Goal: Task Accomplishment & Management: Complete application form

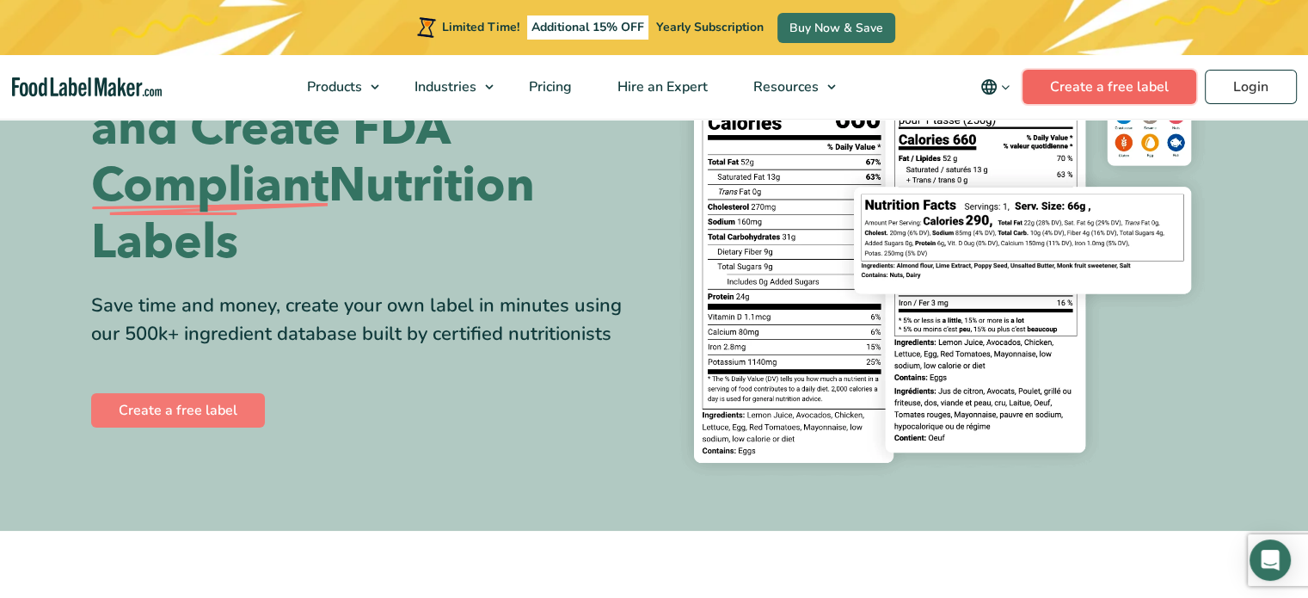
click at [1128, 83] on link "Create a free label" at bounding box center [1110, 87] width 174 height 34
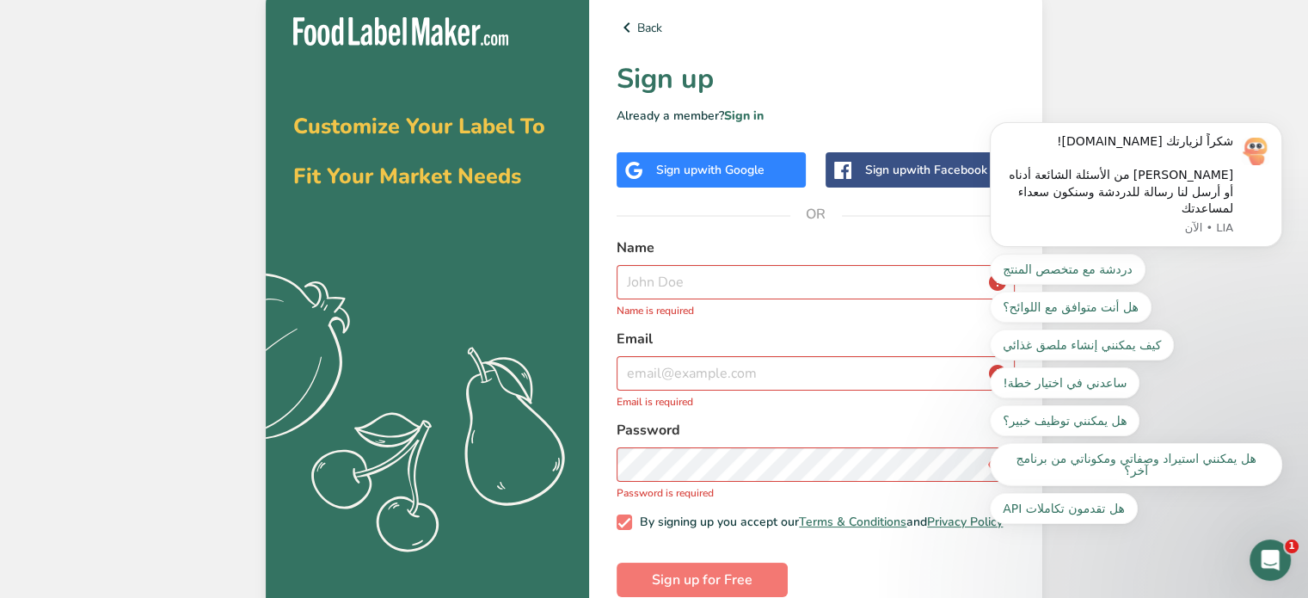
scroll to position [35, 0]
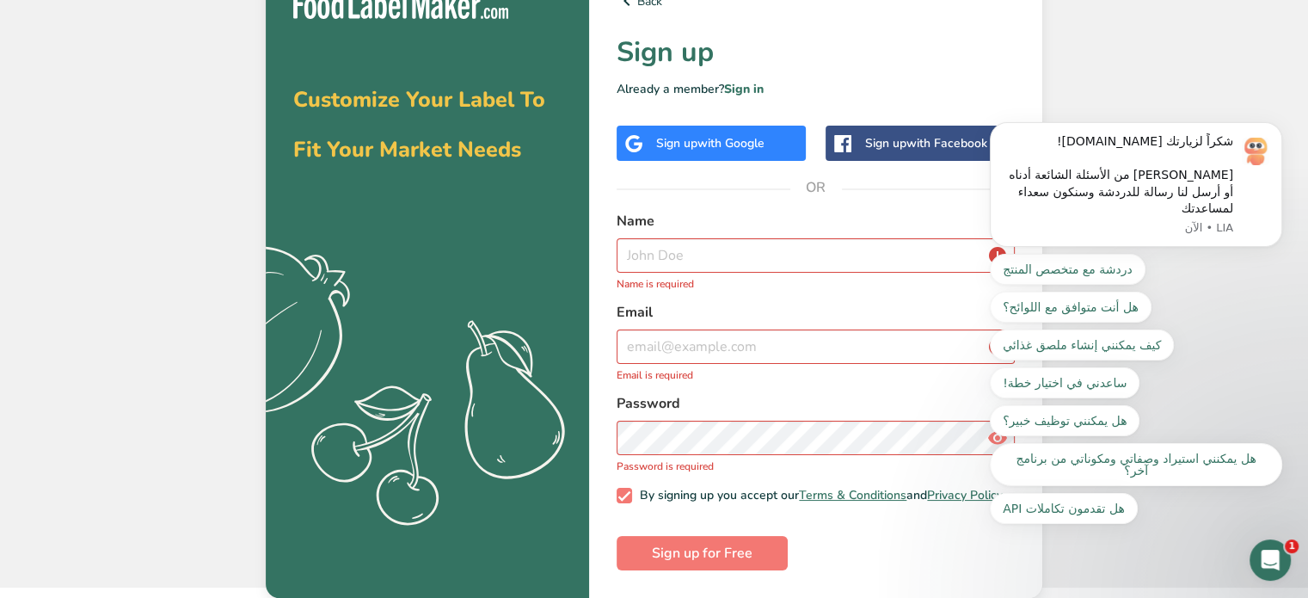
click at [1121, 111] on body "شكراً لزيارتك [DOMAIN_NAME]! اختر من الأسئلة الشائعة أدناه أو أرسل لنا رسالة لل…" at bounding box center [1136, 212] width 330 height 665
click at [695, 546] on span "Sign up for Free" at bounding box center [702, 553] width 101 height 21
click at [674, 243] on input "text" at bounding box center [816, 255] width 398 height 34
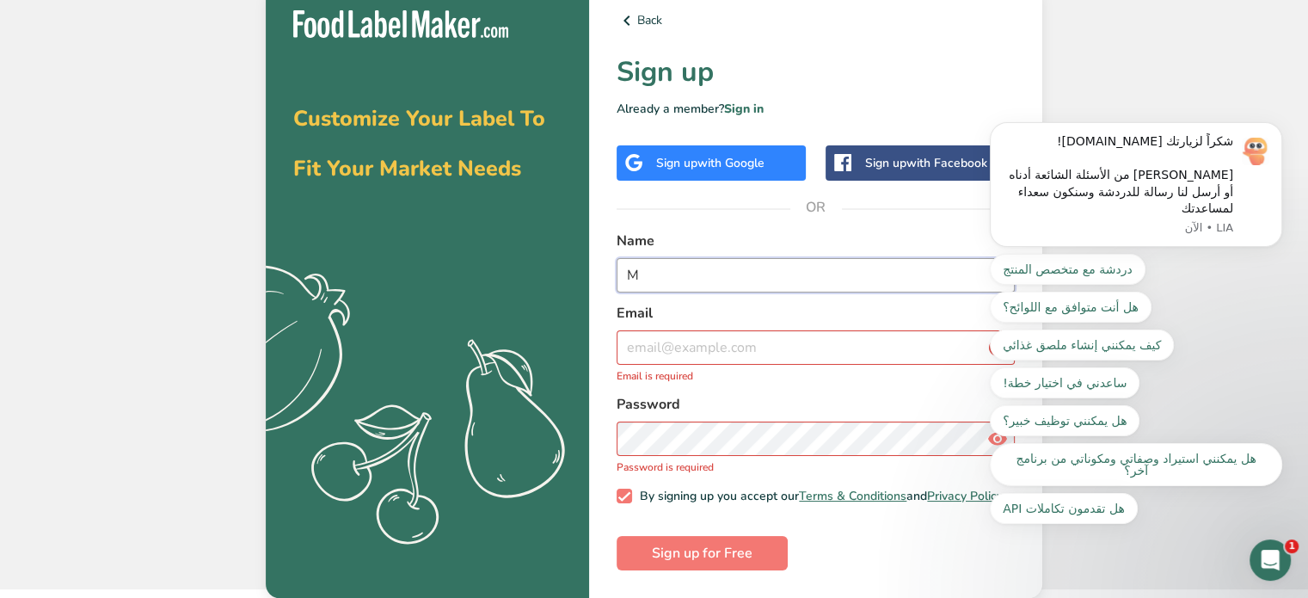
scroll to position [17, 0]
type input "MOORA CO"
click at [706, 342] on input "email" at bounding box center [816, 347] width 398 height 34
type input "M"
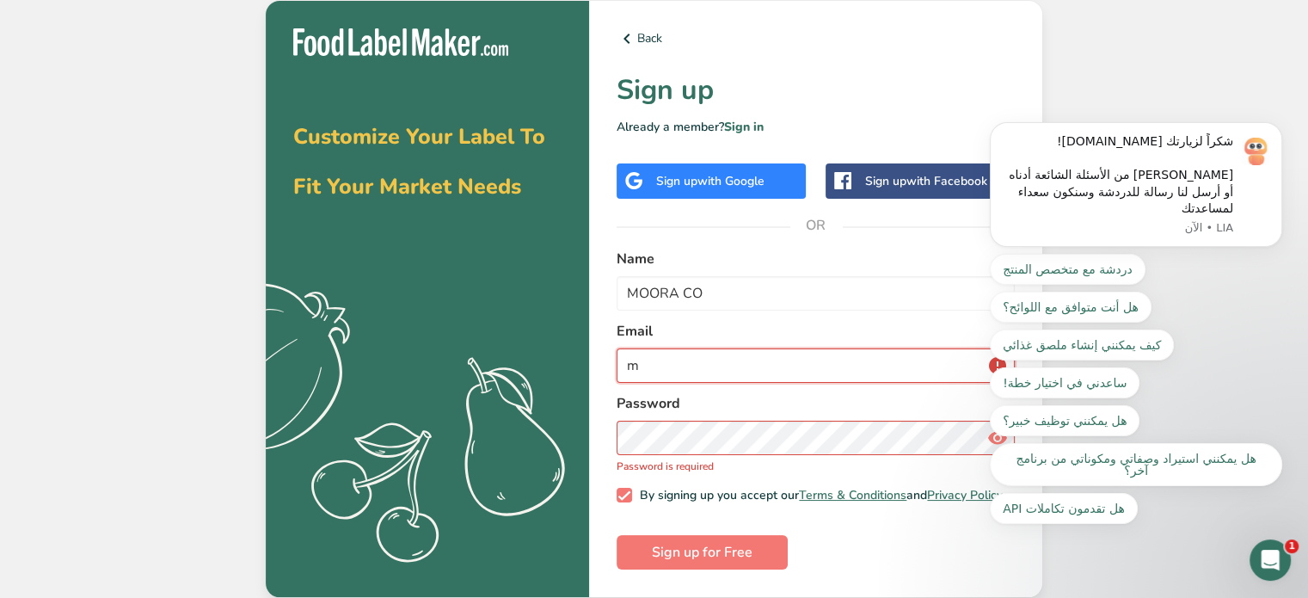
scroll to position [3, 0]
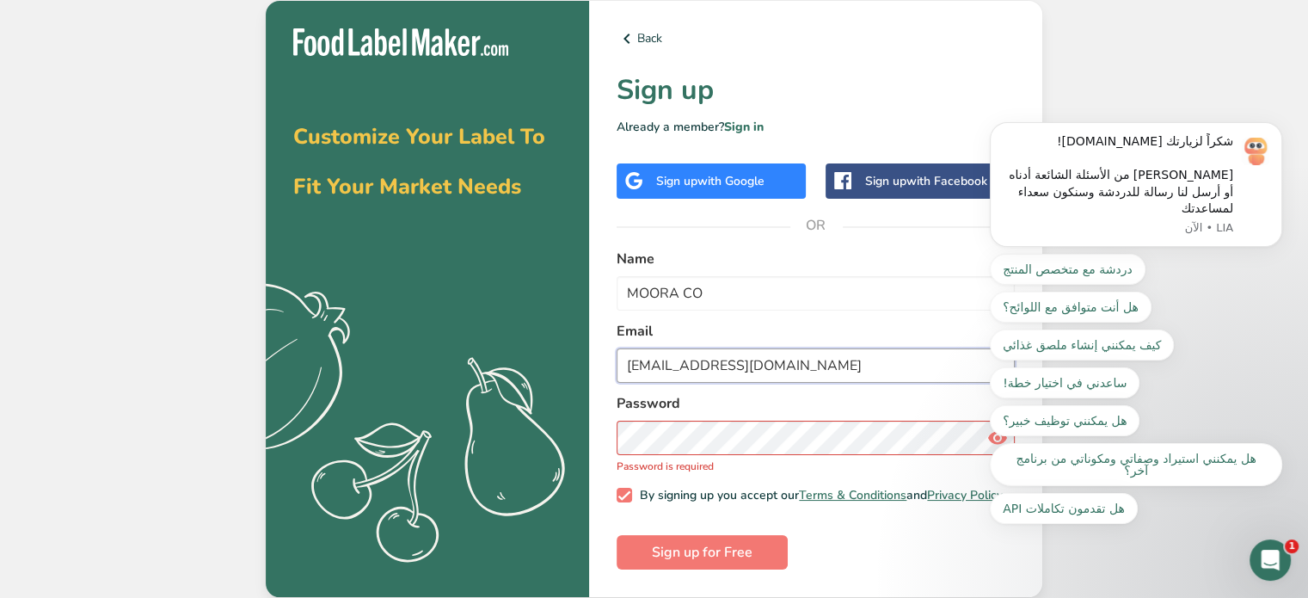
type input "[EMAIL_ADDRESS][DOMAIN_NAME]"
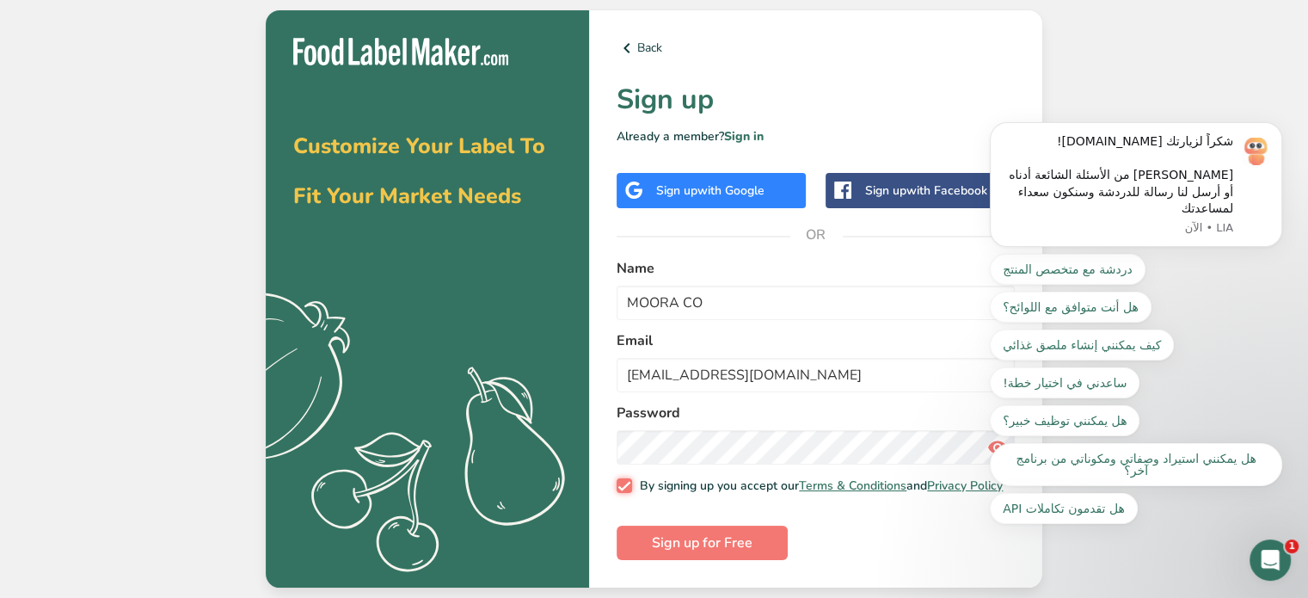
scroll to position [0, 0]
click at [666, 545] on span "Sign up for Free" at bounding box center [702, 543] width 101 height 21
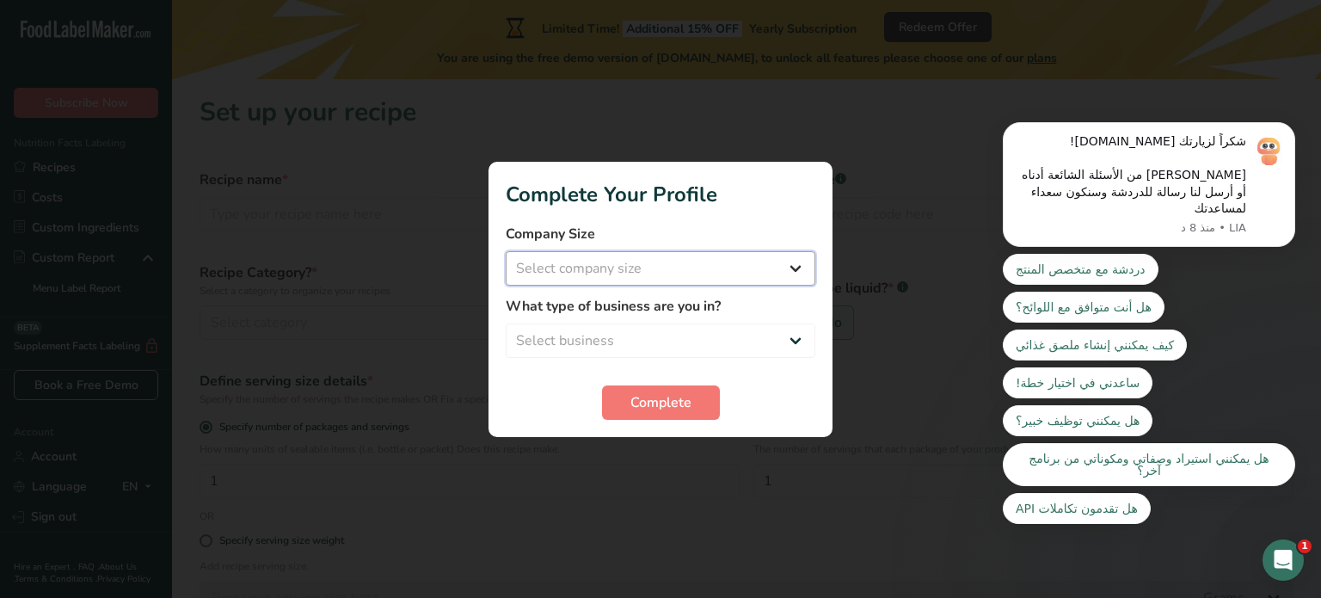
click at [599, 274] on select "Select company size Fewer than 10 Employees 10 to 50 Employees 51 to 500 Employ…" at bounding box center [661, 268] width 310 height 34
select select "1"
click at [506, 251] on select "Select company size Fewer than 10 Employees 10 to 50 Employees 51 to 500 Employ…" at bounding box center [661, 268] width 310 height 34
click at [625, 329] on select "Select business Packaged Food Manufacturer Restaurant & Cafe Bakery Meal Plans …" at bounding box center [661, 340] width 310 height 34
select select "1"
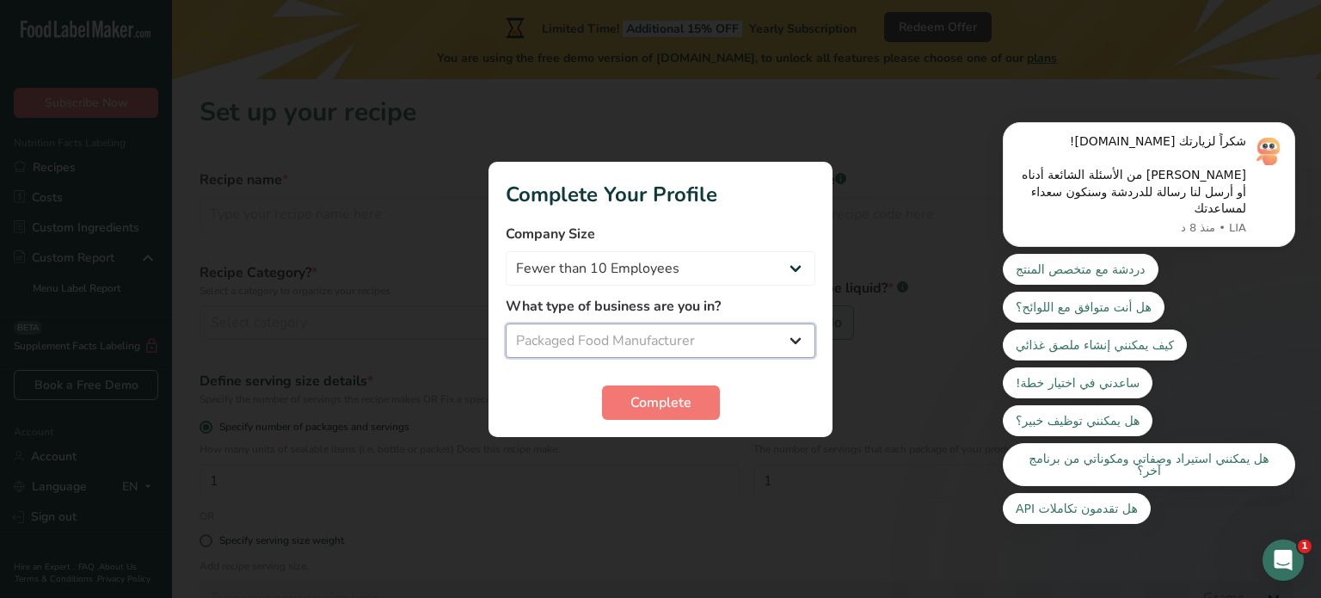
click at [506, 323] on select "Select business Packaged Food Manufacturer Restaurant & Cafe Bakery Meal Plans …" at bounding box center [661, 340] width 310 height 34
click at [657, 405] on span "Complete" at bounding box center [661, 402] width 61 height 21
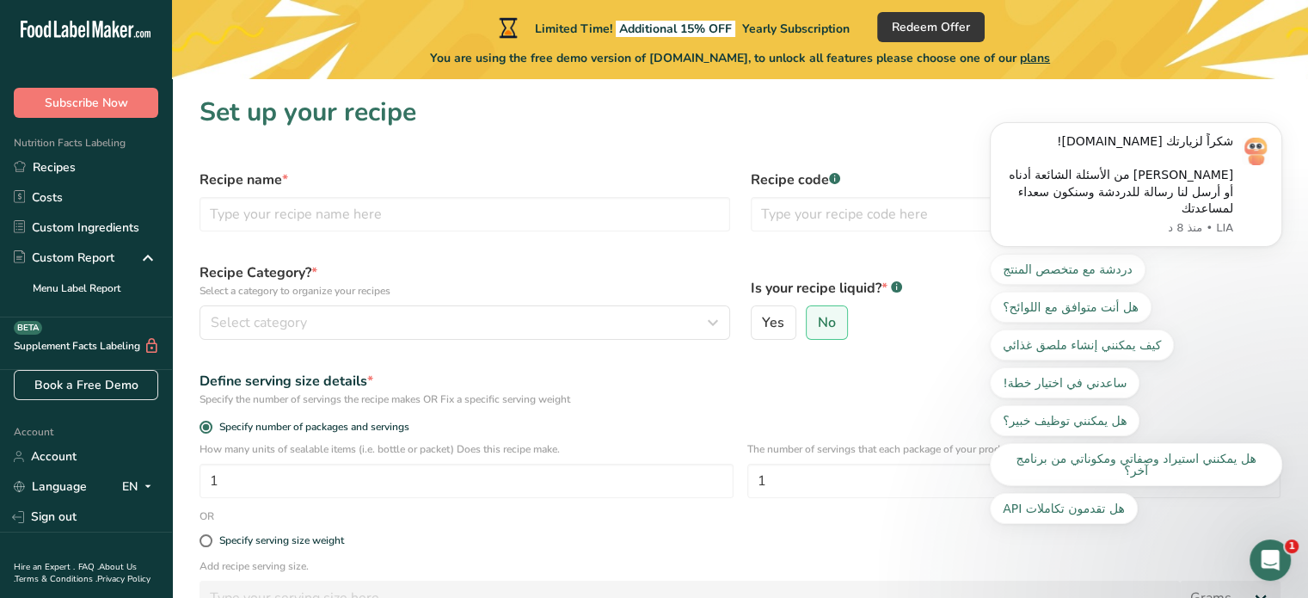
click at [1125, 99] on body "شكراً لزيارتك [DOMAIN_NAME]! اختر من الأسئلة الشائعة أدناه أو أرسل لنا رسالة لل…" at bounding box center [1136, 212] width 330 height 665
click at [988, 139] on button "Dismiss notification" at bounding box center [995, 127] width 22 height 22
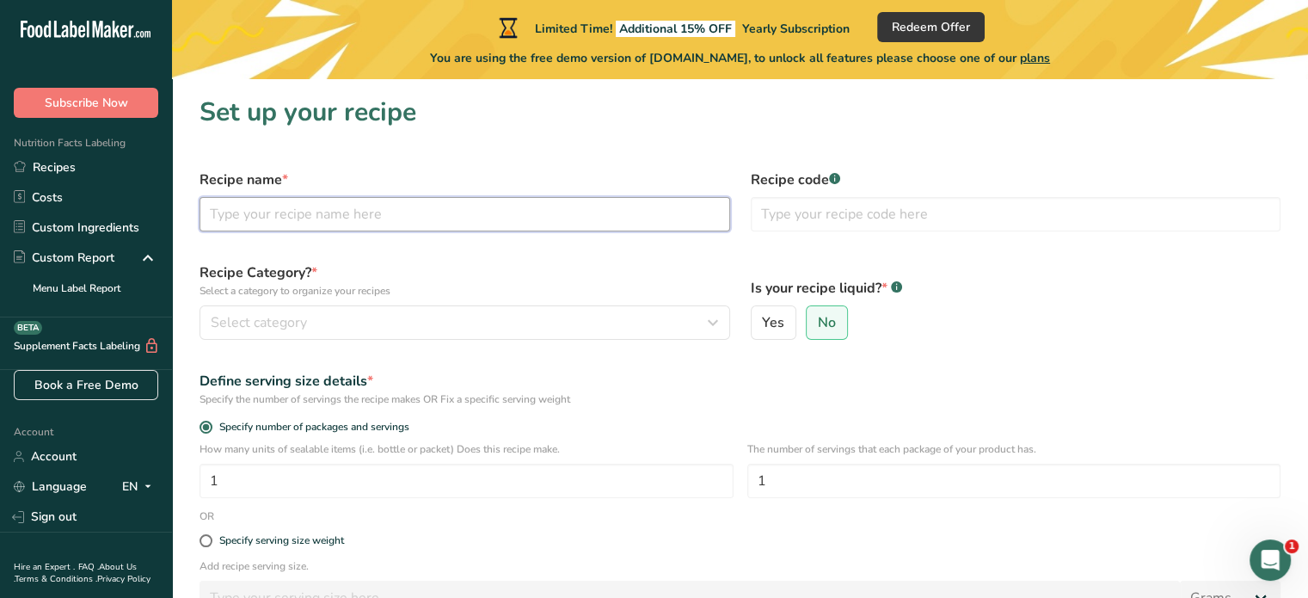
click at [269, 212] on input "text" at bounding box center [465, 214] width 531 height 34
click at [313, 117] on h1 "Set up your recipe" at bounding box center [740, 112] width 1081 height 39
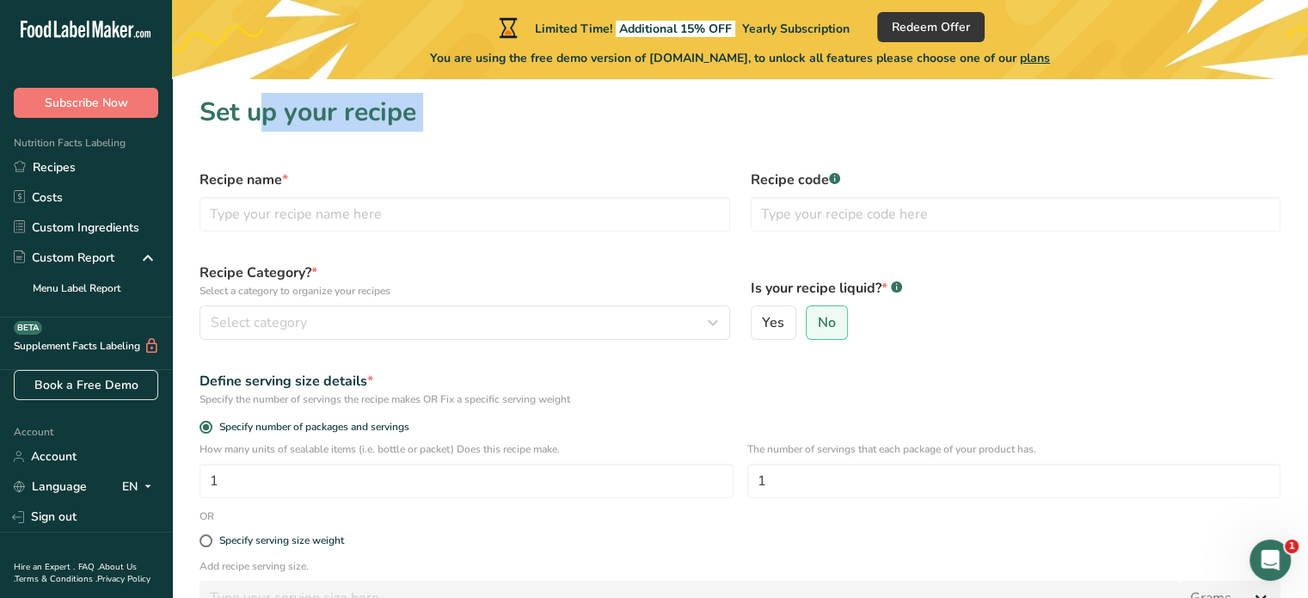
click at [313, 117] on h1 "Set up your recipe" at bounding box center [740, 112] width 1081 height 39
click at [329, 154] on section "Set up your recipe Recipe name * Recipe code .a-a{fill:#347362;}.b-a{fill:#fff;…" at bounding box center [740, 403] width 1136 height 649
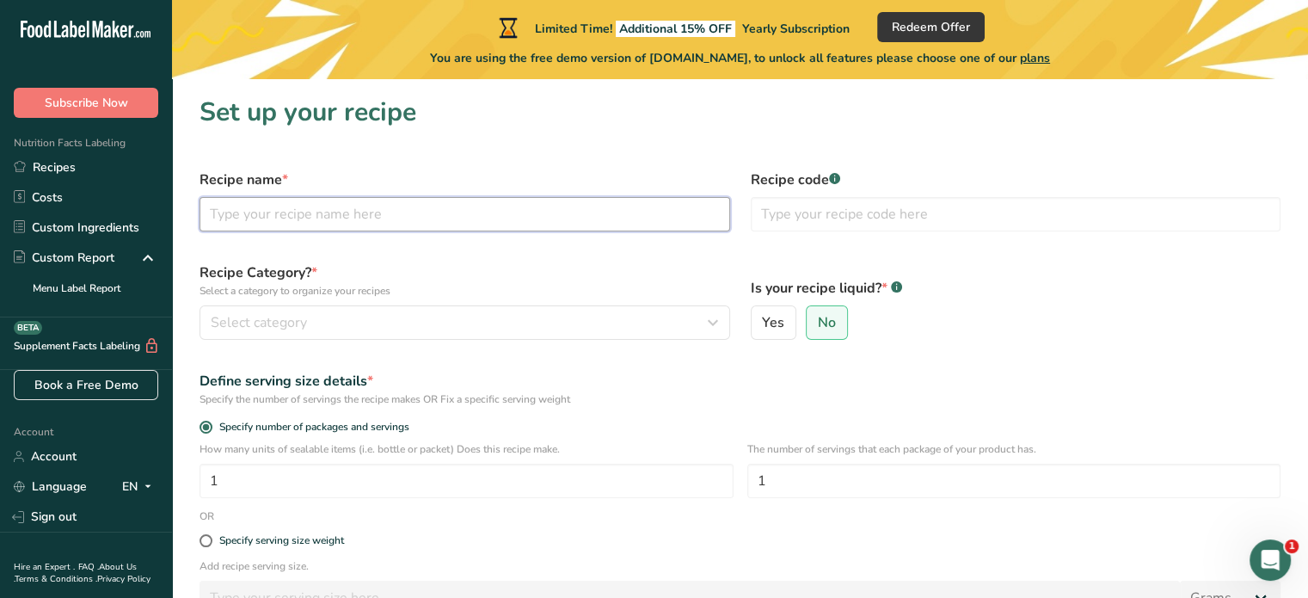
click at [276, 206] on input "text" at bounding box center [465, 214] width 531 height 34
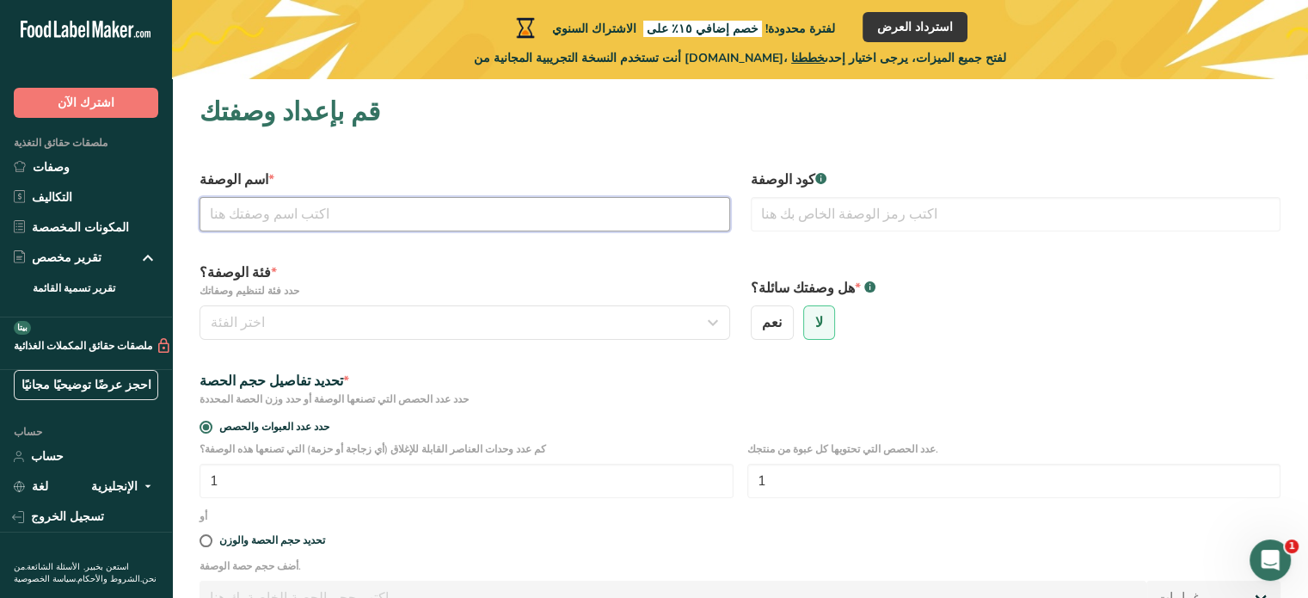
click at [314, 212] on input "text" at bounding box center [465, 214] width 531 height 34
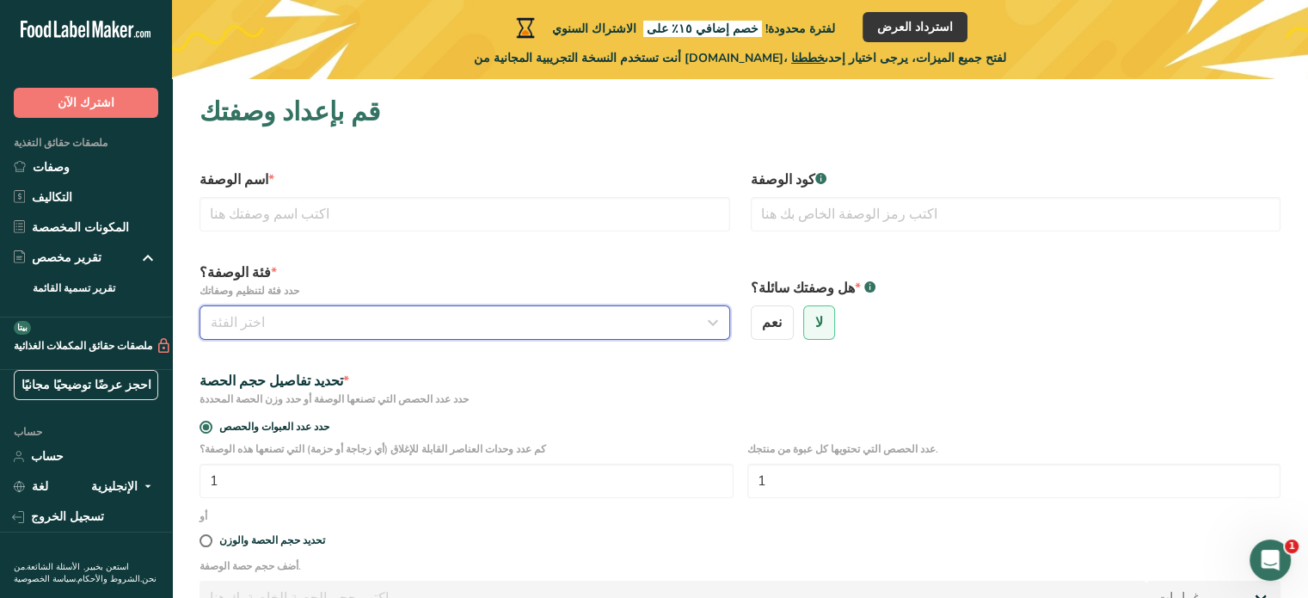
click at [293, 329] on div "اختر الفئة" at bounding box center [460, 322] width 498 height 21
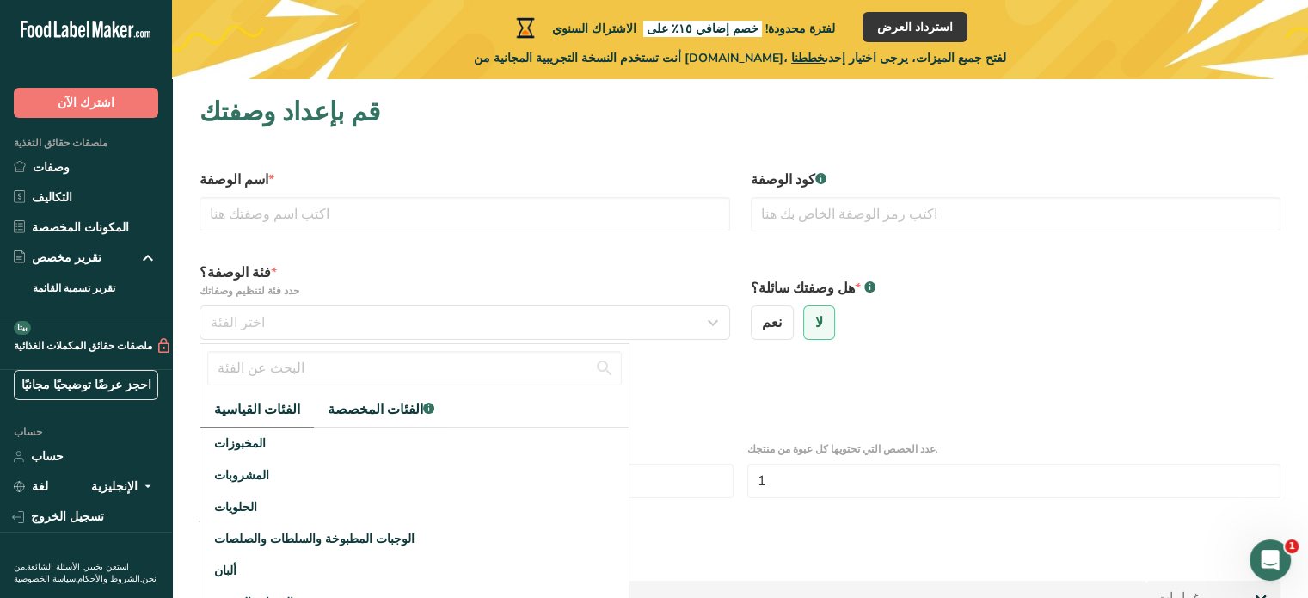
click at [454, 255] on div "فئة الوصفة؟ * حدد فئة لتنظيم وصفاتك اختر الفئة الفئات القياسية الفئات المخصصة .…" at bounding box center [464, 301] width 551 height 98
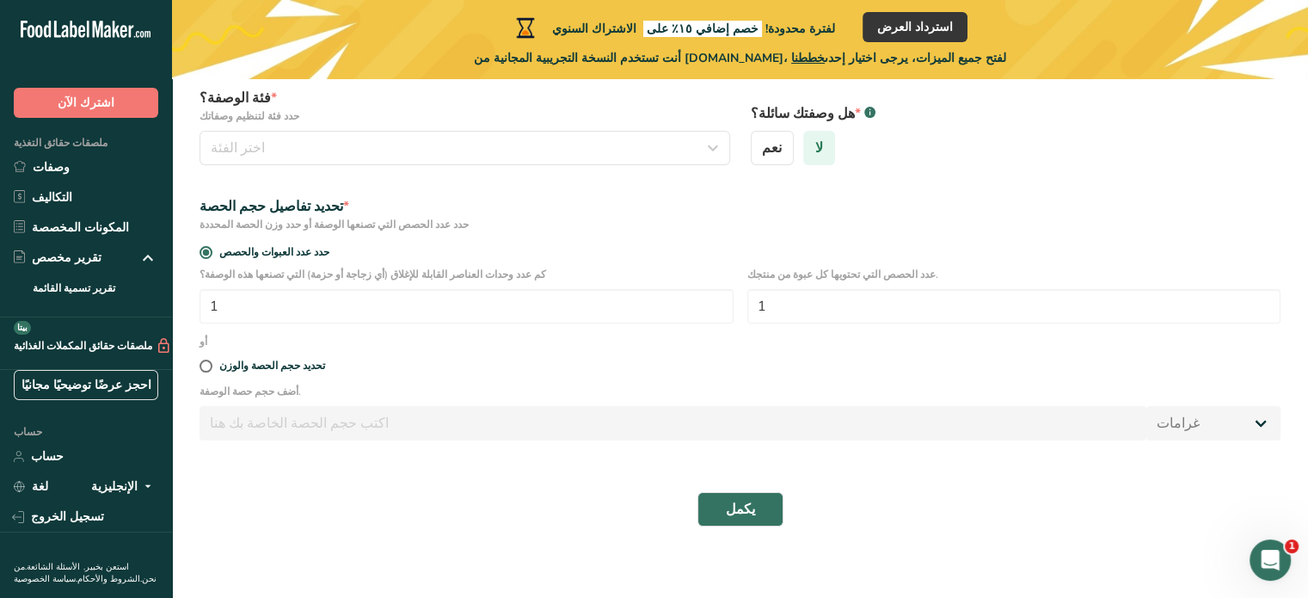
scroll to position [186, 0]
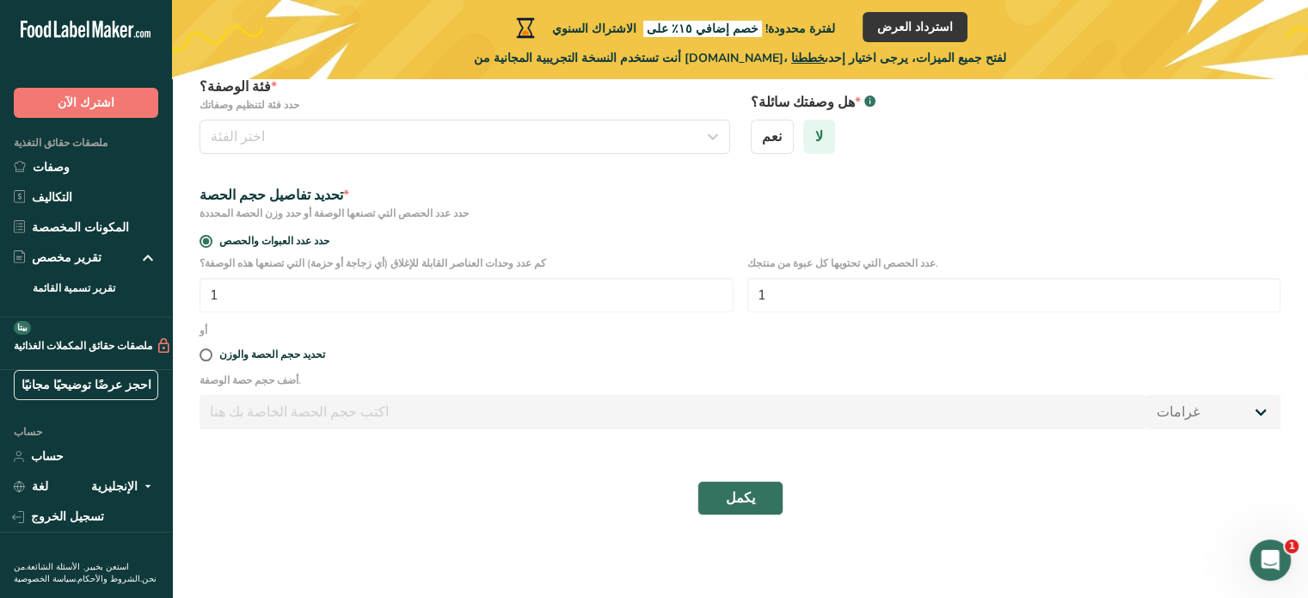
click at [816, 140] on font "لا" at bounding box center [820, 136] width 8 height 19
click at [813, 140] on input "لا" at bounding box center [809, 137] width 11 height 11
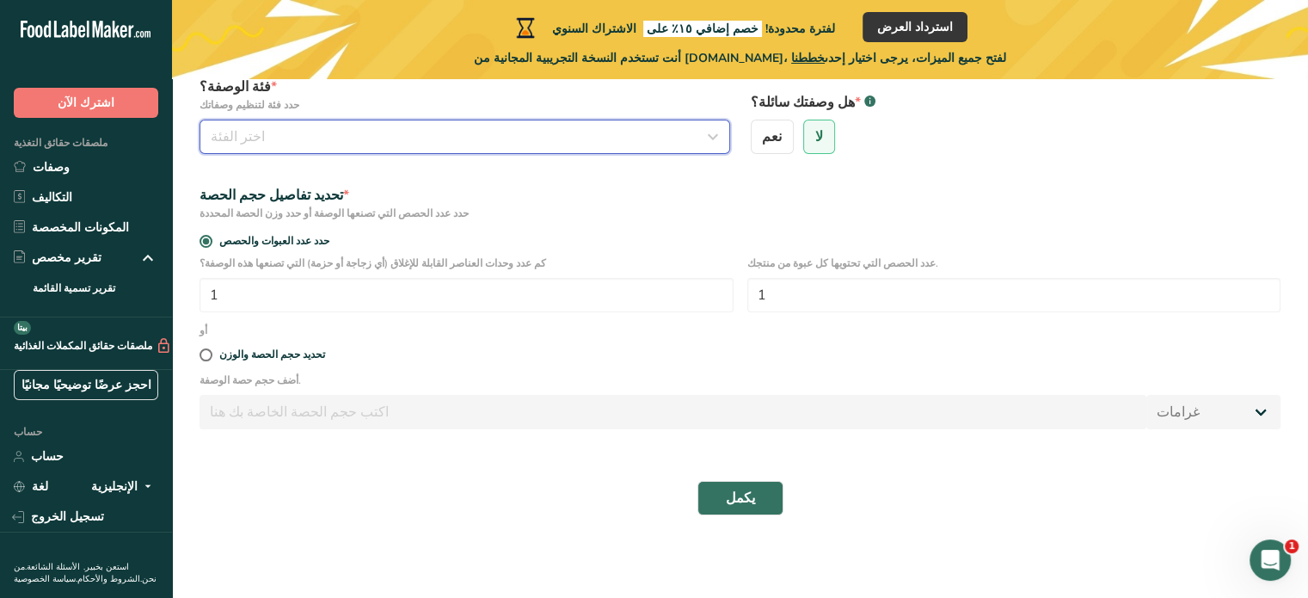
click at [641, 129] on div "اختر الفئة" at bounding box center [460, 136] width 498 height 21
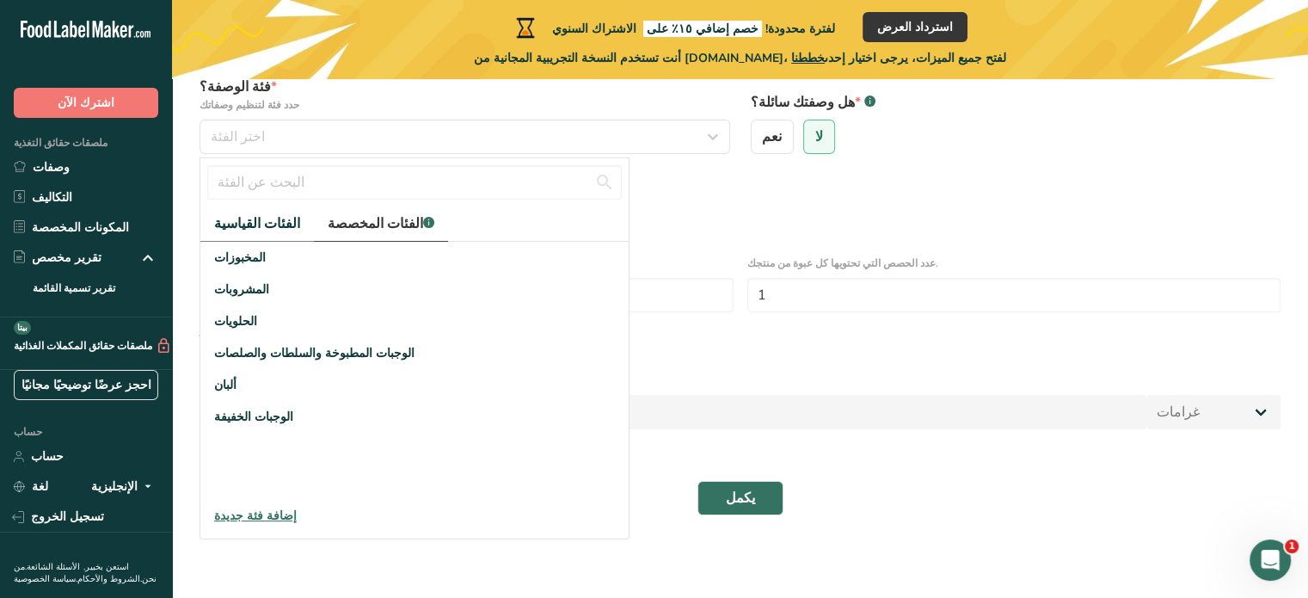
click at [370, 225] on font "الفئات المخصصة" at bounding box center [375, 223] width 95 height 19
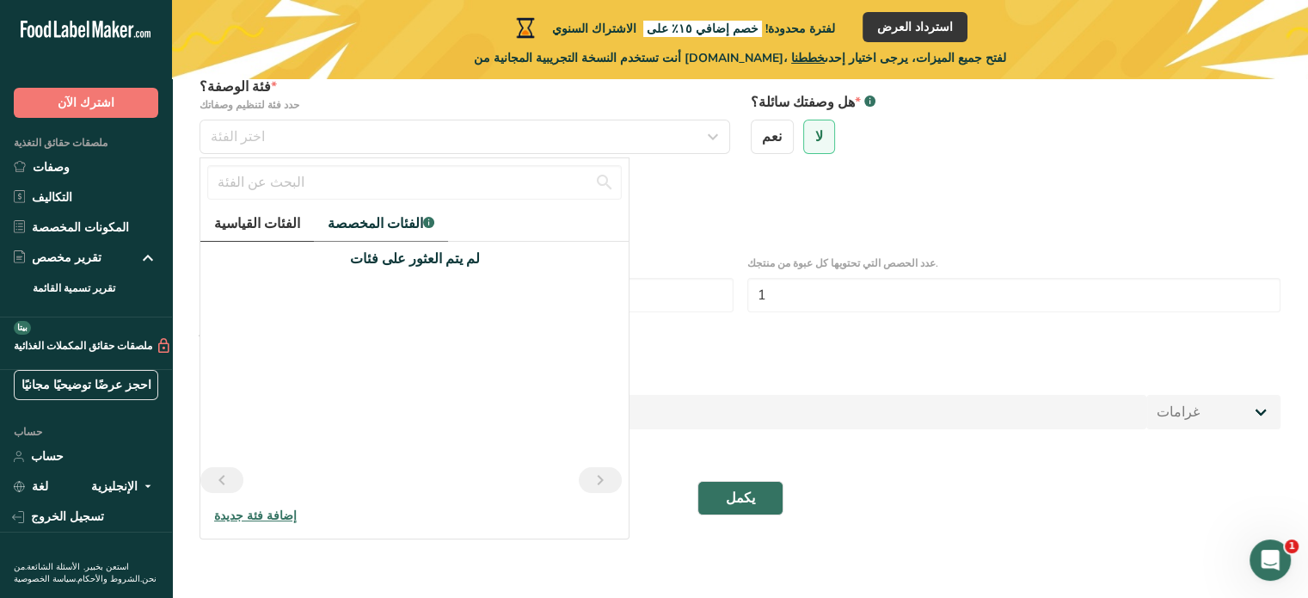
click at [286, 225] on link "الفئات القياسية" at bounding box center [257, 223] width 114 height 35
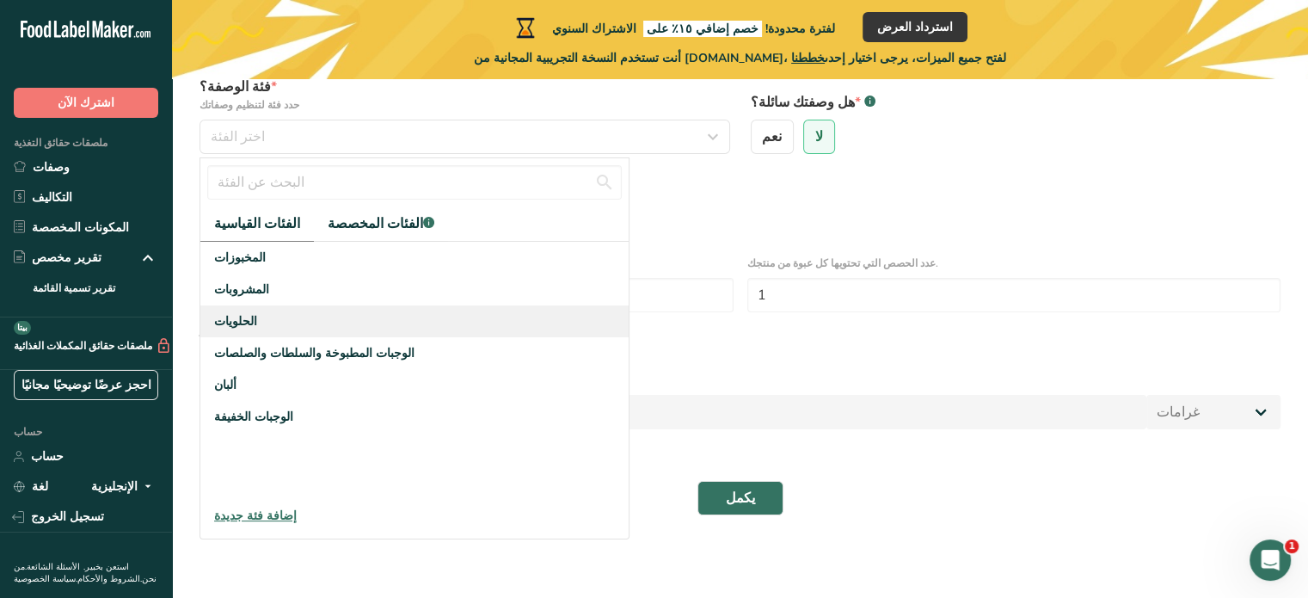
click at [248, 313] on font "الحلويات" at bounding box center [235, 321] width 43 height 16
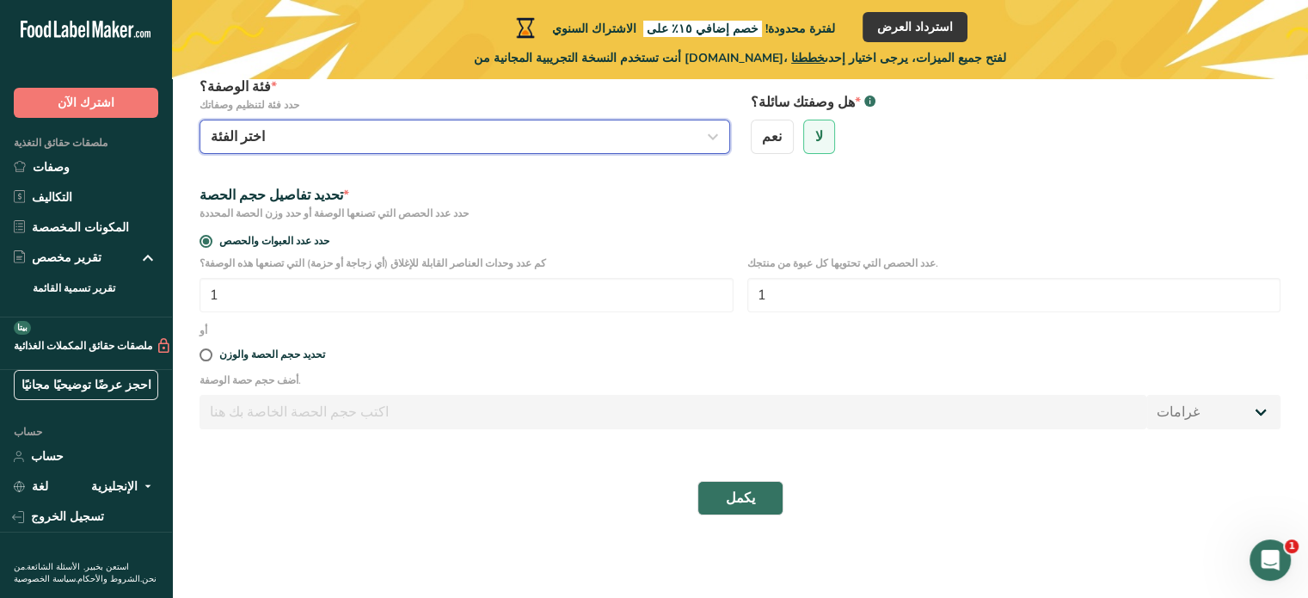
click at [325, 144] on div "اختر الفئة" at bounding box center [460, 136] width 498 height 21
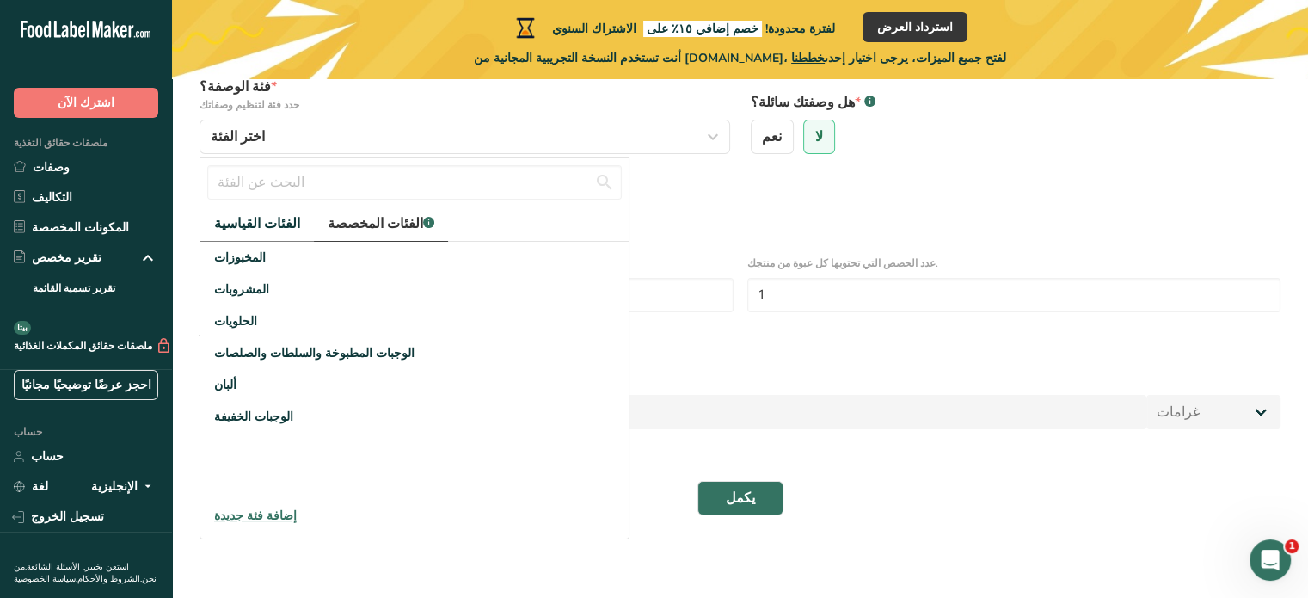
click at [346, 220] on font "الفئات المخصصة" at bounding box center [375, 223] width 95 height 19
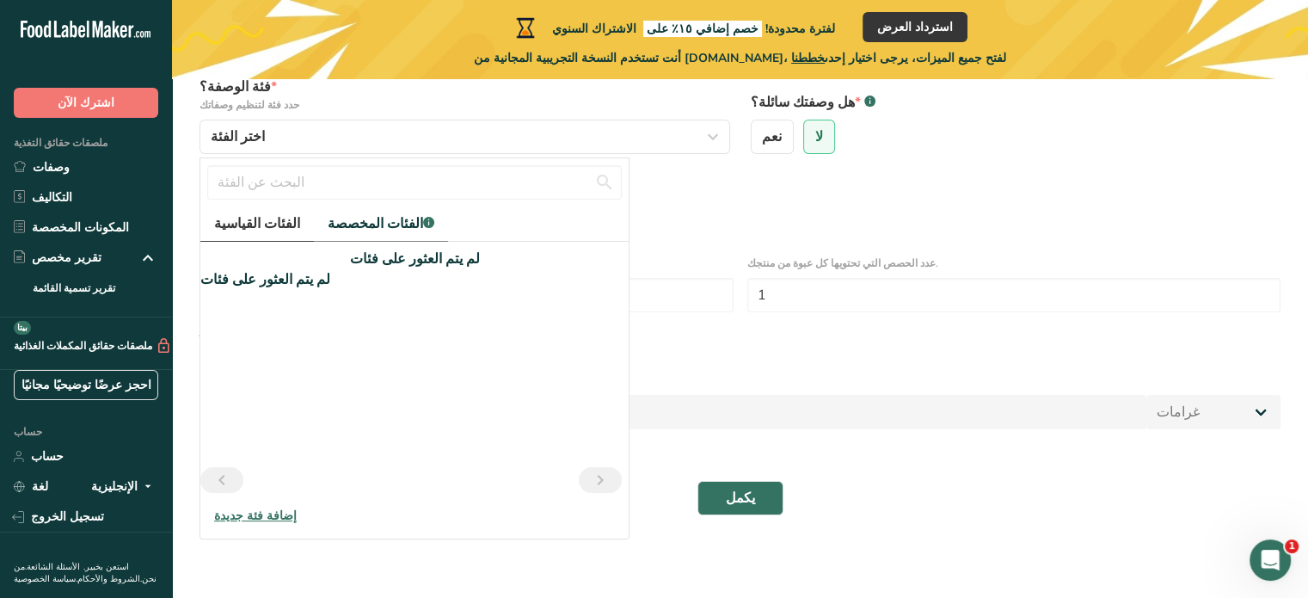
click at [268, 228] on font "الفئات القياسية" at bounding box center [257, 223] width 86 height 19
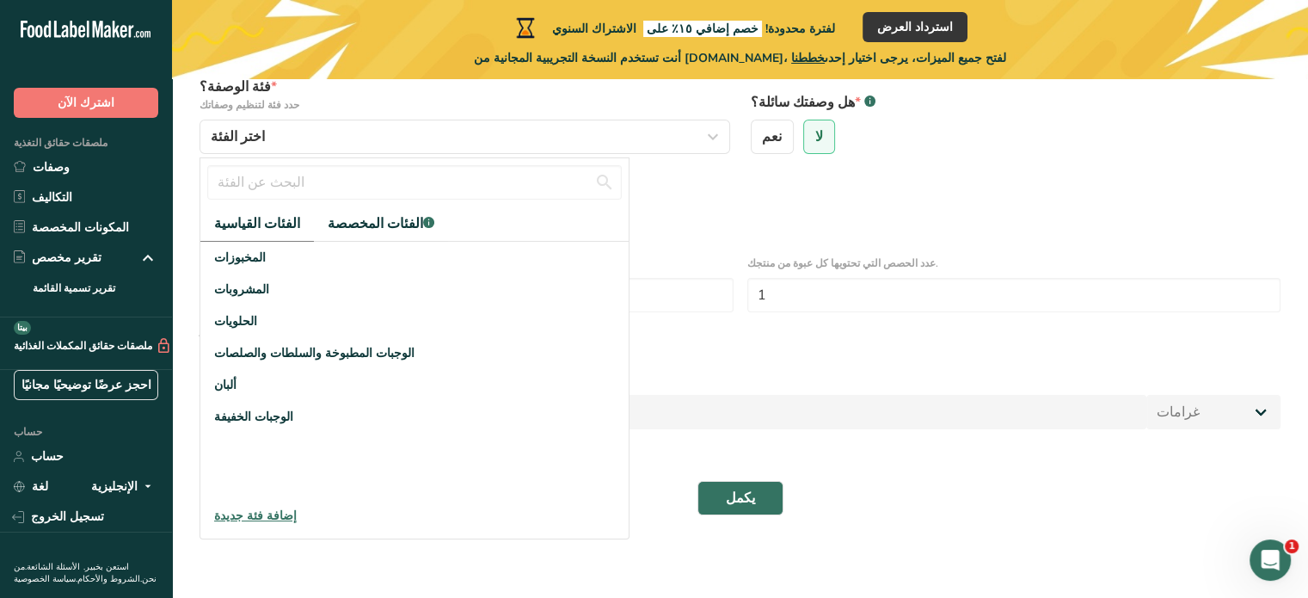
click at [244, 508] on font "إضافة فئة جديدة" at bounding box center [255, 516] width 83 height 16
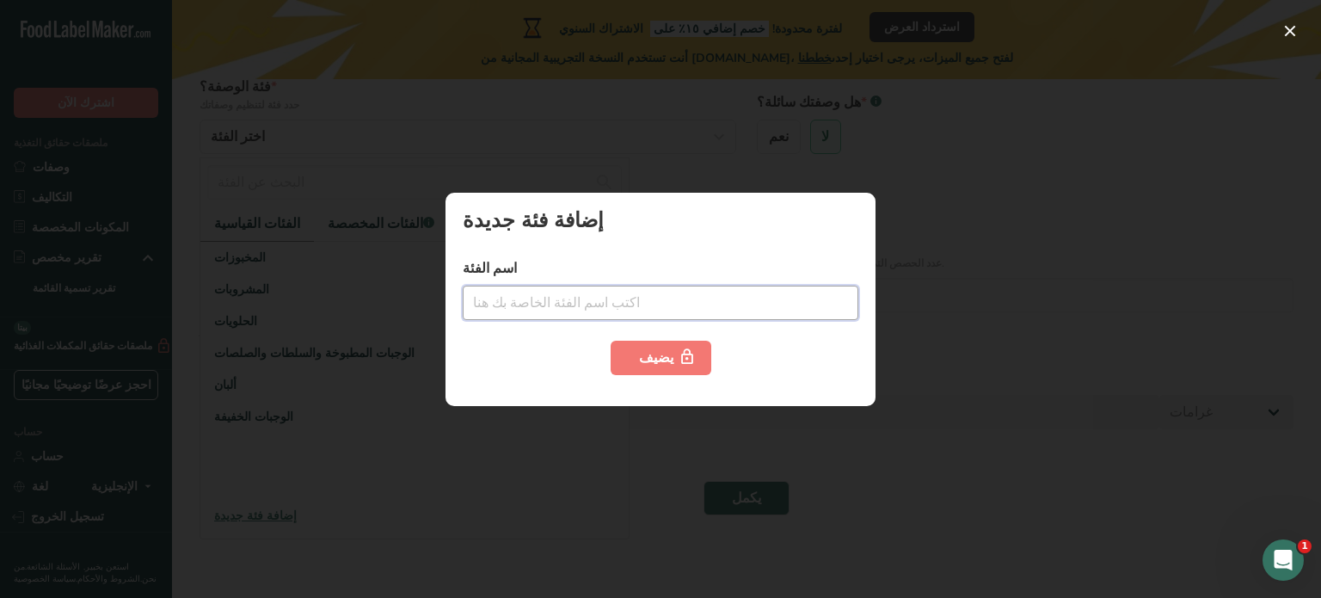
click at [592, 305] on input "text" at bounding box center [661, 303] width 396 height 34
type input "gummy"
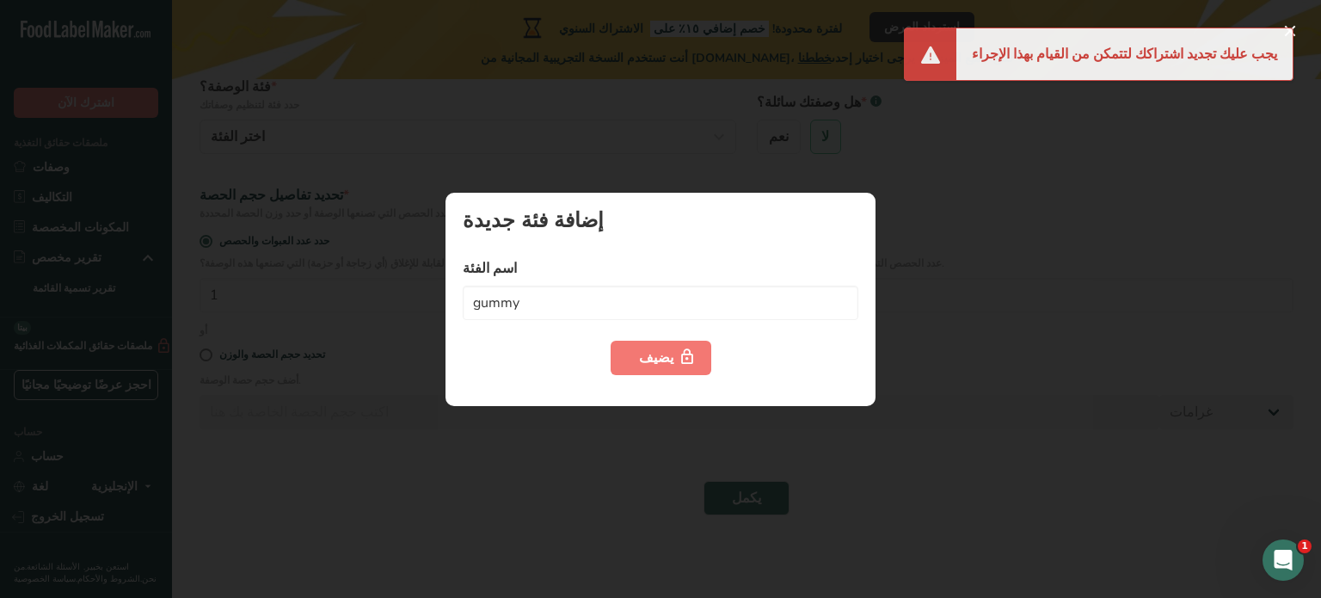
click at [1098, 247] on div at bounding box center [660, 299] width 1321 height 598
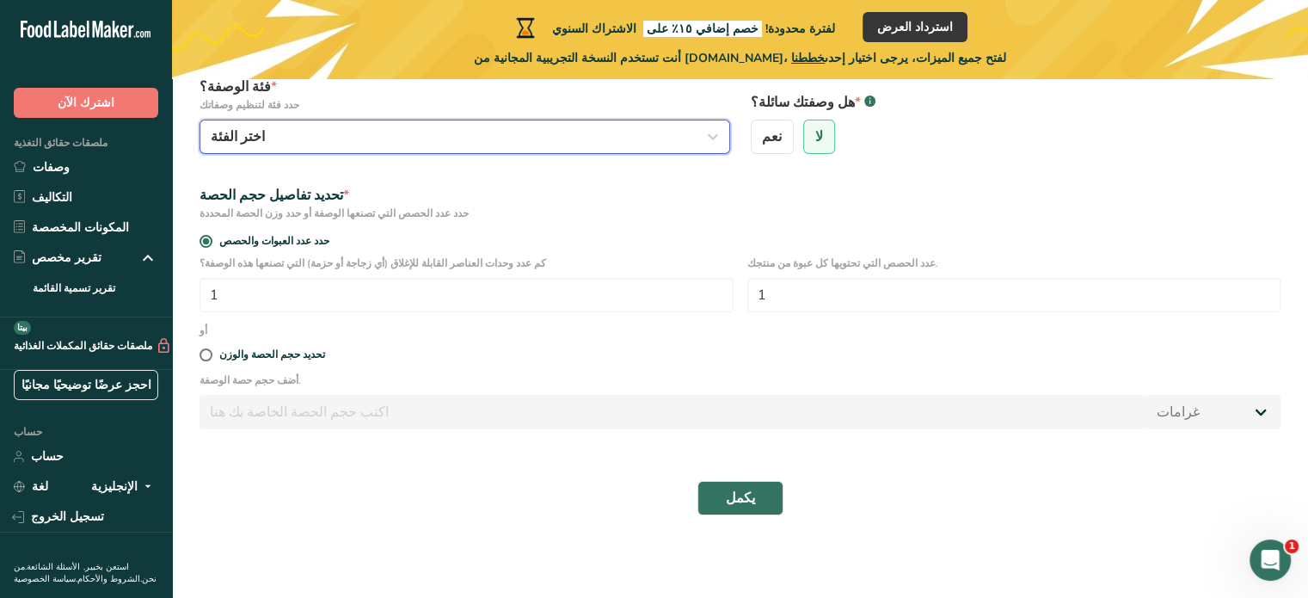
click at [290, 139] on div "اختر الفئة" at bounding box center [460, 136] width 498 height 21
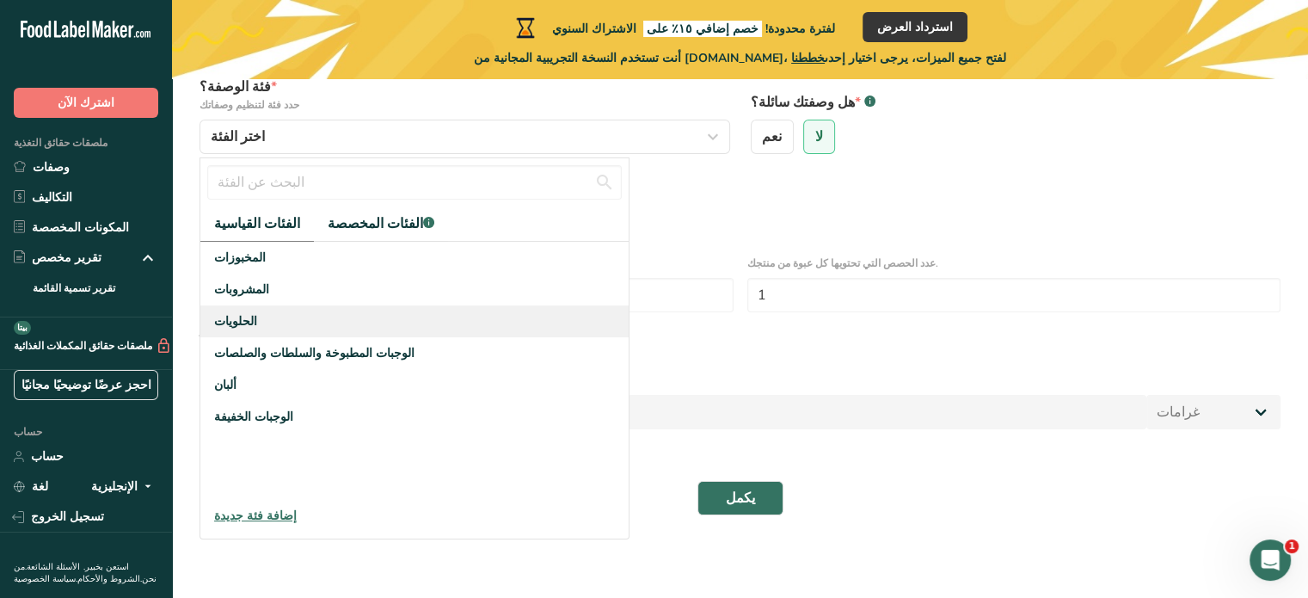
click at [219, 319] on font "الحلويات" at bounding box center [235, 321] width 43 height 16
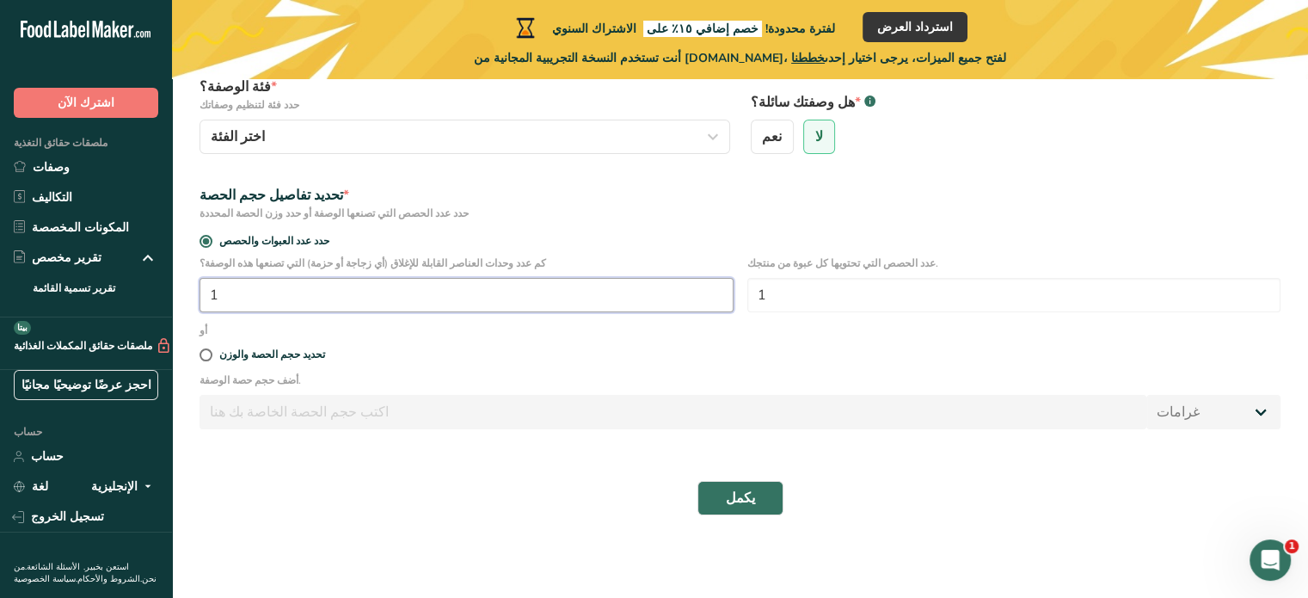
click at [279, 302] on input "1" at bounding box center [467, 295] width 534 height 34
click at [282, 302] on input "1" at bounding box center [467, 295] width 534 height 34
click at [829, 301] on input "1" at bounding box center [1015, 295] width 534 height 34
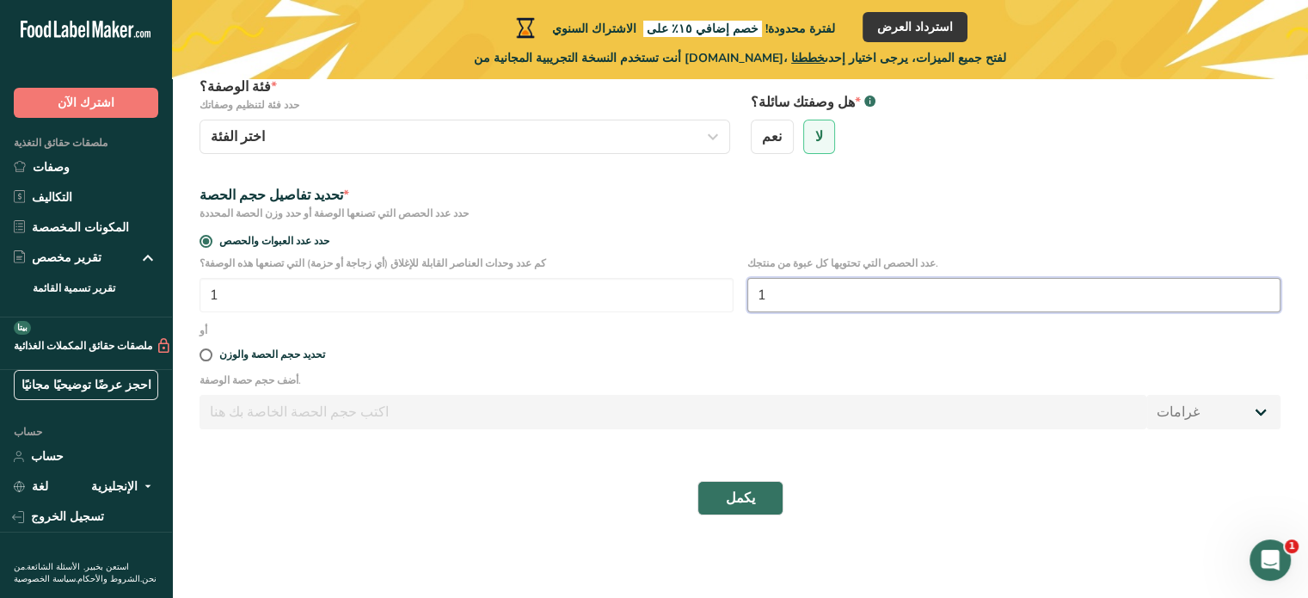
click at [829, 301] on input "1" at bounding box center [1015, 295] width 534 height 34
click at [812, 244] on label "حدد عدد العبوات والحصص" at bounding box center [740, 241] width 1081 height 13
click at [211, 244] on input "حدد عدد العبوات والحصص" at bounding box center [205, 241] width 11 height 11
click at [219, 348] on font "تحديد حجم الحصة والوزن" at bounding box center [272, 355] width 106 height 14
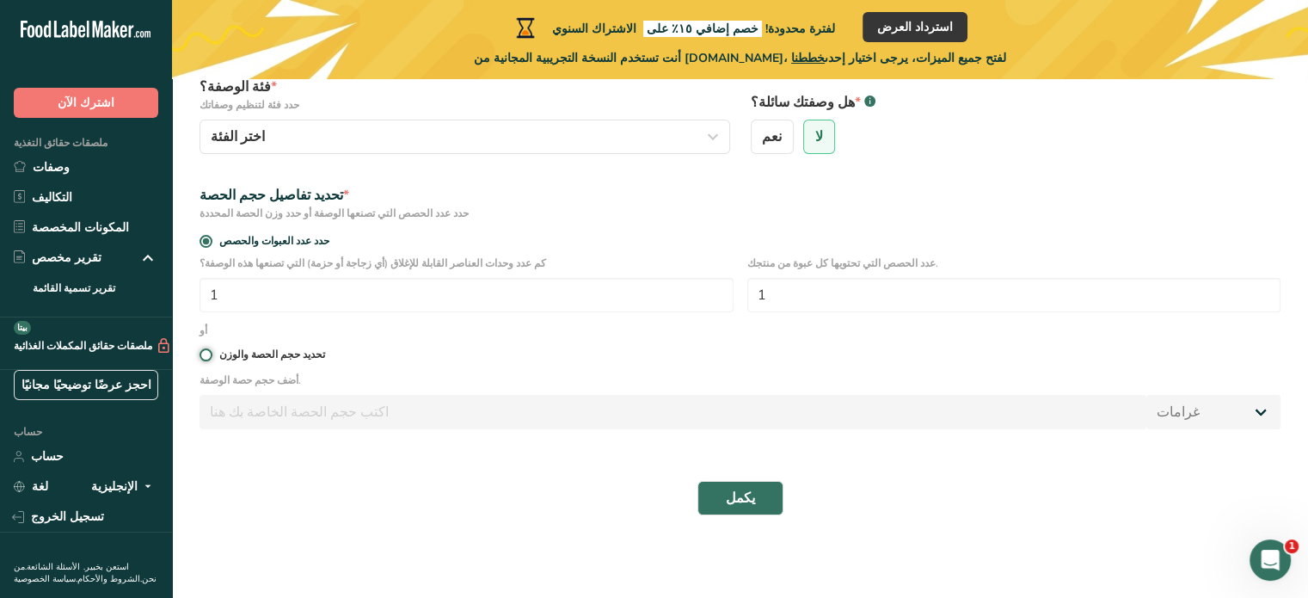
click at [211, 349] on input "تحديد حجم الحصة والوزن" at bounding box center [205, 354] width 11 height 11
radio input "true"
radio input "false"
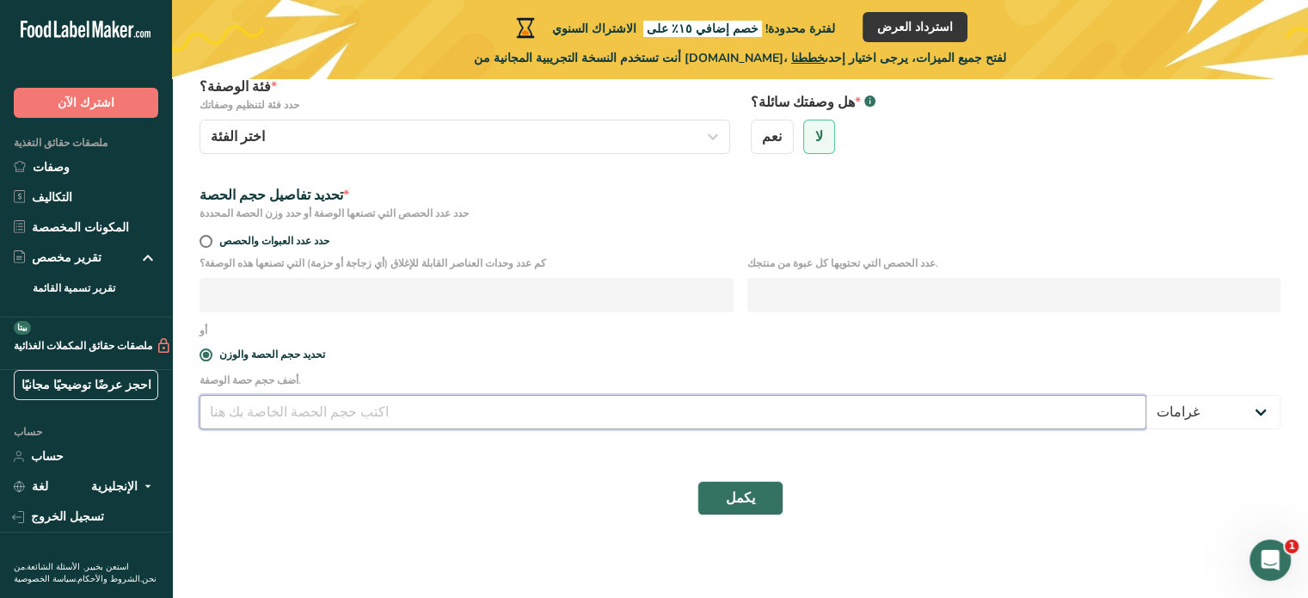
drag, startPoint x: 255, startPoint y: 411, endPoint x: 272, endPoint y: 419, distance: 18.1
click at [255, 412] on input "number" at bounding box center [673, 412] width 947 height 34
type input "100"
click at [743, 495] on font "يكمل" at bounding box center [740, 498] width 29 height 19
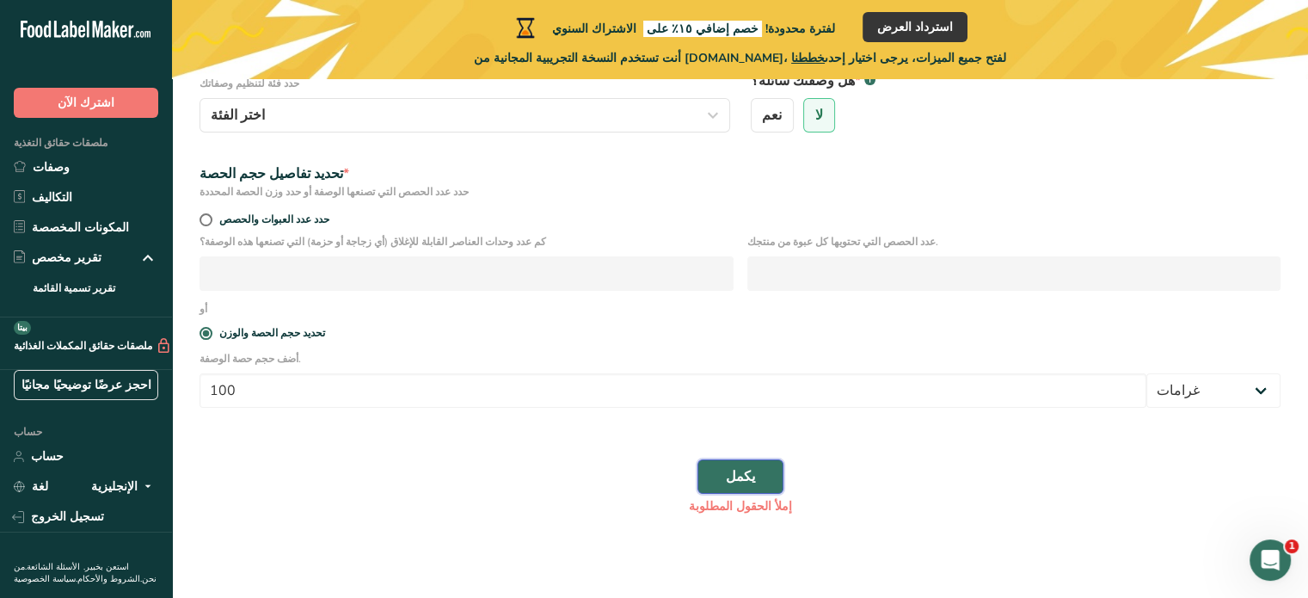
scroll to position [247, 0]
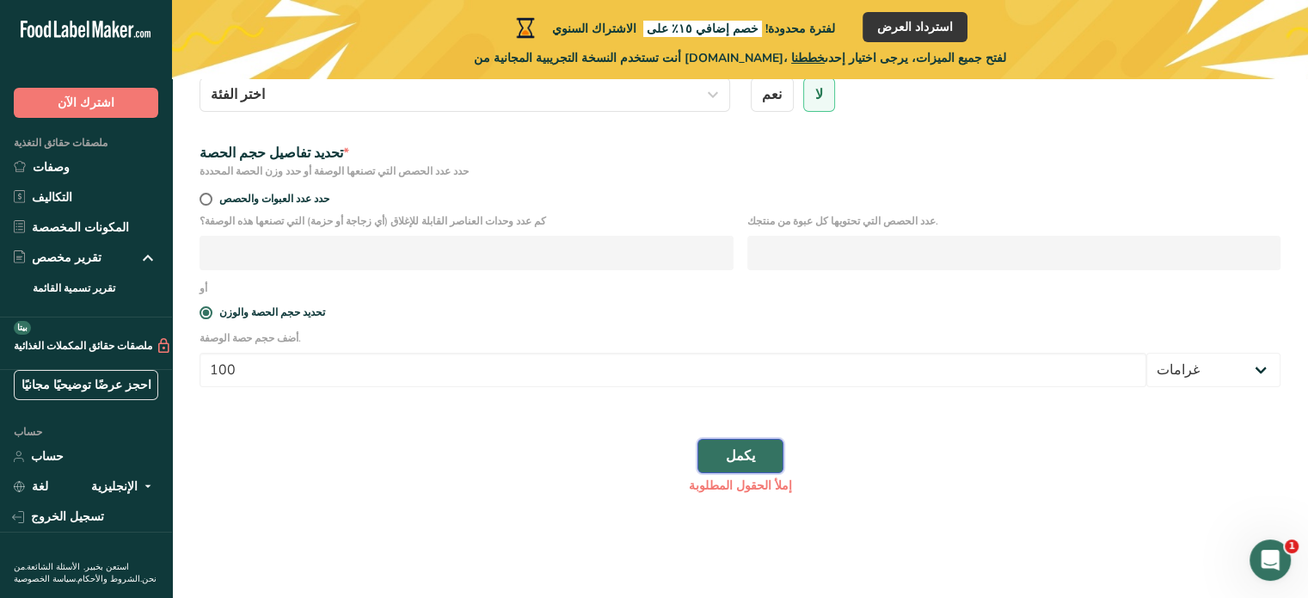
click at [726, 442] on button "يكمل" at bounding box center [741, 456] width 86 height 34
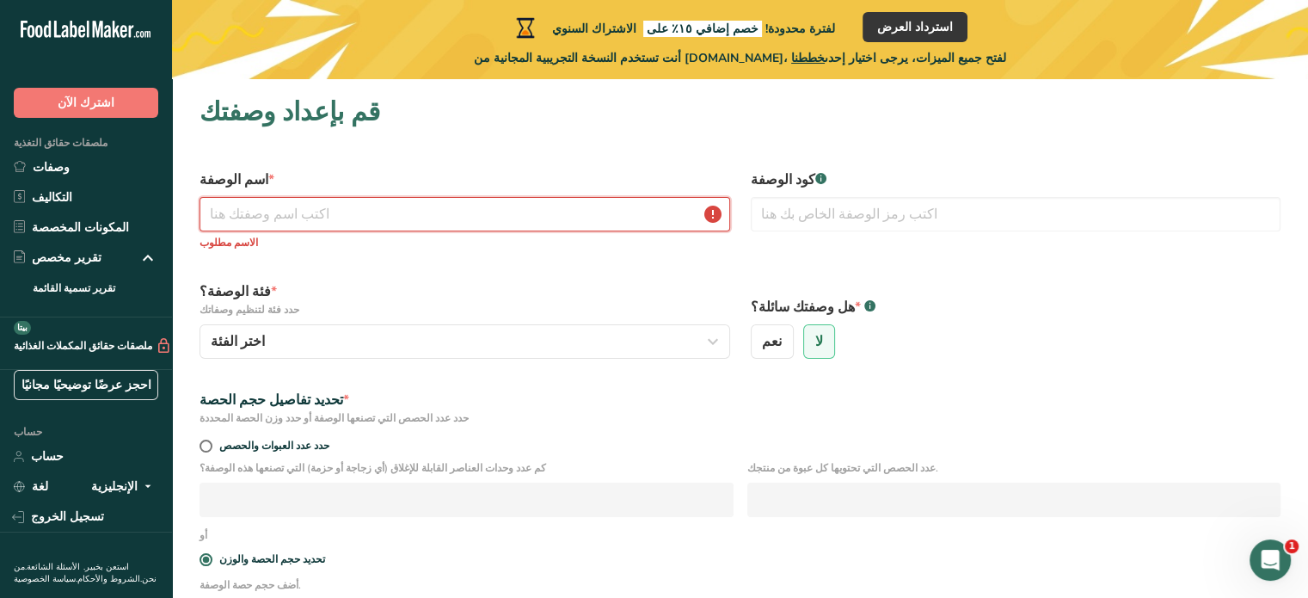
click at [302, 204] on input "text" at bounding box center [465, 214] width 531 height 34
click at [227, 288] on font "فئة الوصفة؟" at bounding box center [235, 291] width 71 height 19
